Goal: Task Accomplishment & Management: Manage account settings

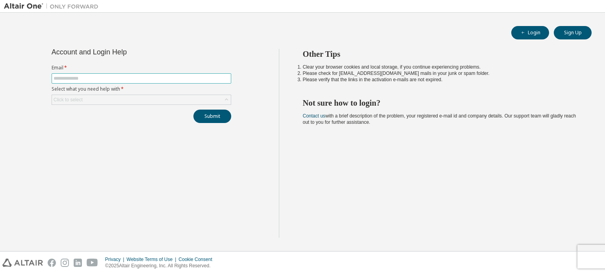
click at [98, 78] on input "text" at bounding box center [142, 78] width 176 height 6
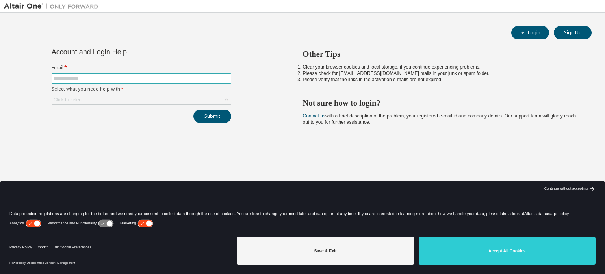
click at [98, 78] on input "text" at bounding box center [142, 78] width 176 height 6
type input "**********"
click at [113, 99] on div "Click to select" at bounding box center [141, 99] width 179 height 9
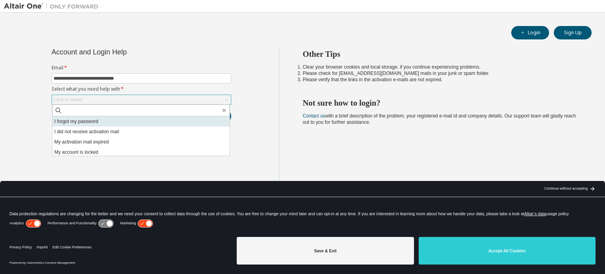
click at [107, 119] on li "I forgot my password" at bounding box center [140, 121] width 177 height 10
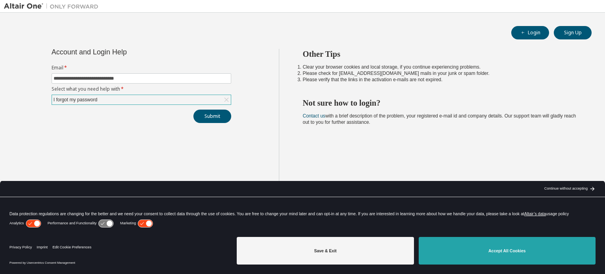
click at [479, 247] on button "Accept All Cookies" at bounding box center [507, 251] width 177 height 28
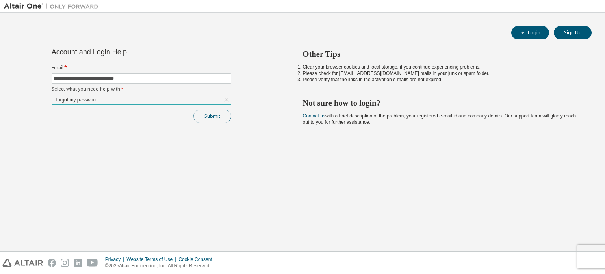
click at [218, 118] on button "Submit" at bounding box center [213, 116] width 38 height 13
click at [171, 101] on div "Click to select" at bounding box center [141, 99] width 179 height 9
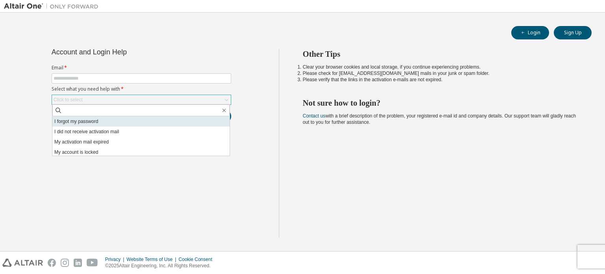
click at [156, 120] on li "I forgot my password" at bounding box center [140, 121] width 177 height 10
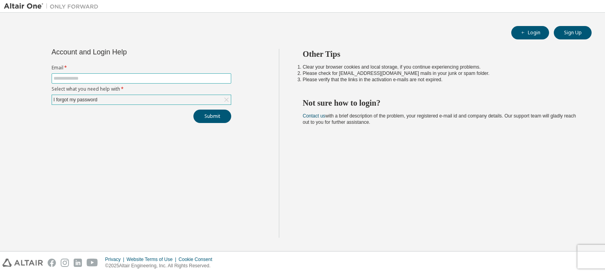
click at [146, 73] on span at bounding box center [142, 78] width 180 height 10
click at [142, 82] on span at bounding box center [142, 78] width 180 height 10
click at [144, 77] on input "text" at bounding box center [142, 78] width 176 height 6
type input "**********"
click at [216, 116] on button "Submit" at bounding box center [213, 116] width 38 height 13
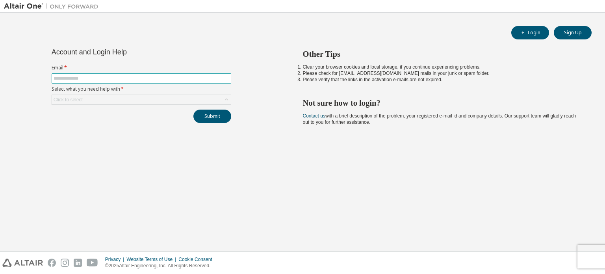
click at [153, 82] on span at bounding box center [142, 78] width 180 height 10
click at [151, 77] on input "text" at bounding box center [142, 78] width 176 height 6
type input "**********"
click at [136, 100] on div "Click to select" at bounding box center [141, 99] width 179 height 9
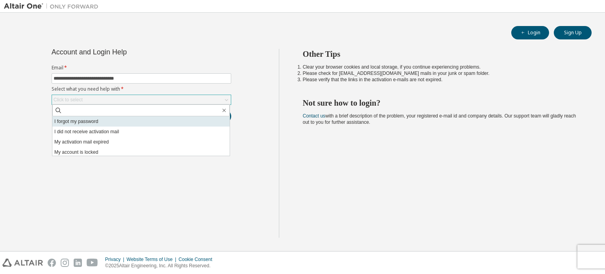
click at [107, 119] on li "I forgot my password" at bounding box center [140, 121] width 177 height 10
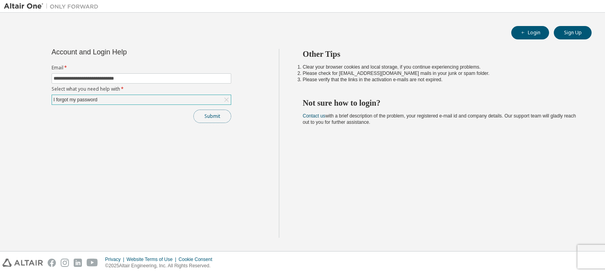
click at [209, 115] on button "Submit" at bounding box center [213, 116] width 38 height 13
